Goal: Find specific page/section: Find specific page/section

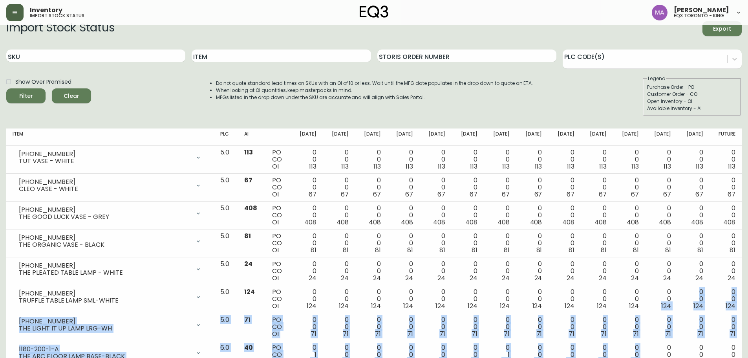
click at [10, 13] on button "button" at bounding box center [14, 12] width 17 height 17
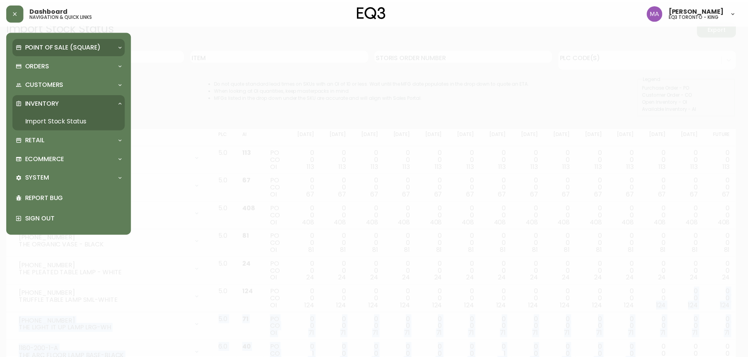
scroll to position [11, 0]
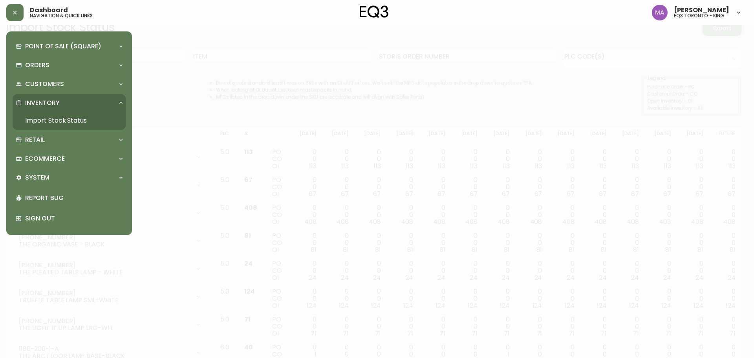
drag, startPoint x: 200, startPoint y: 35, endPoint x: 118, endPoint y: 33, distance: 82.1
click at [200, 35] on div at bounding box center [377, 179] width 754 height 358
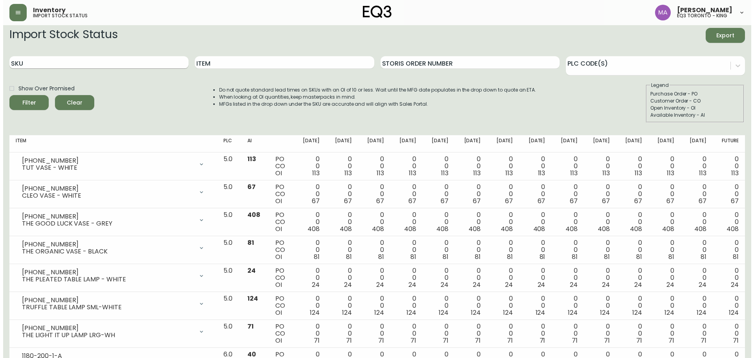
scroll to position [0, 0]
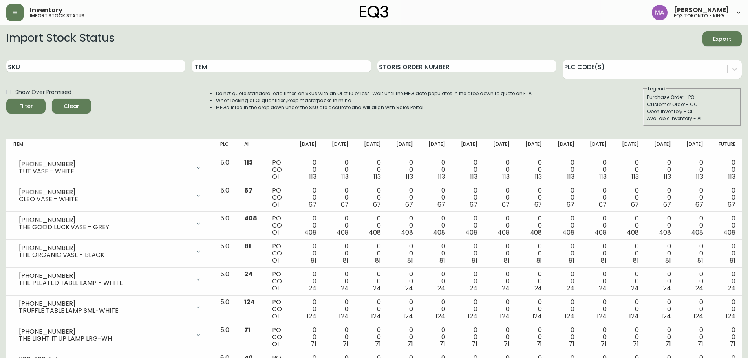
click at [45, 13] on h5 "import stock status" at bounding box center [57, 15] width 55 height 5
drag, startPoint x: 379, startPoint y: 13, endPoint x: 328, endPoint y: 13, distance: 51.5
click at [379, 14] on img at bounding box center [374, 11] width 29 height 13
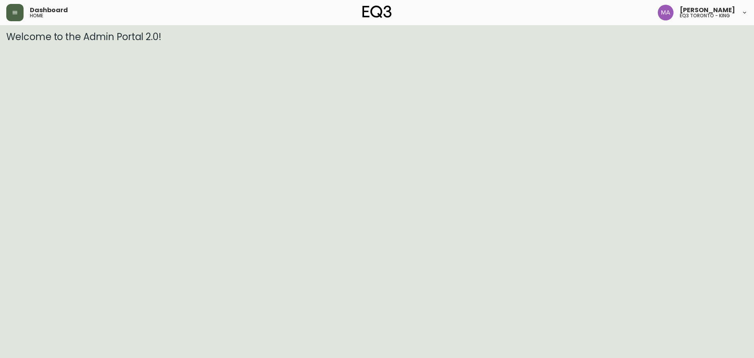
click at [10, 11] on button "button" at bounding box center [14, 12] width 17 height 17
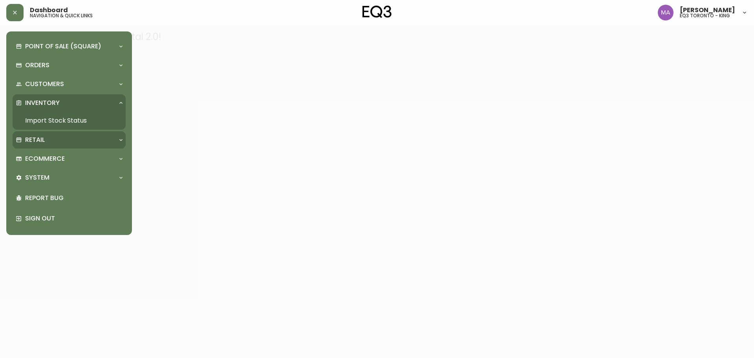
click at [42, 144] on p "Retail" at bounding box center [35, 140] width 20 height 9
